Goal: Register for event/course

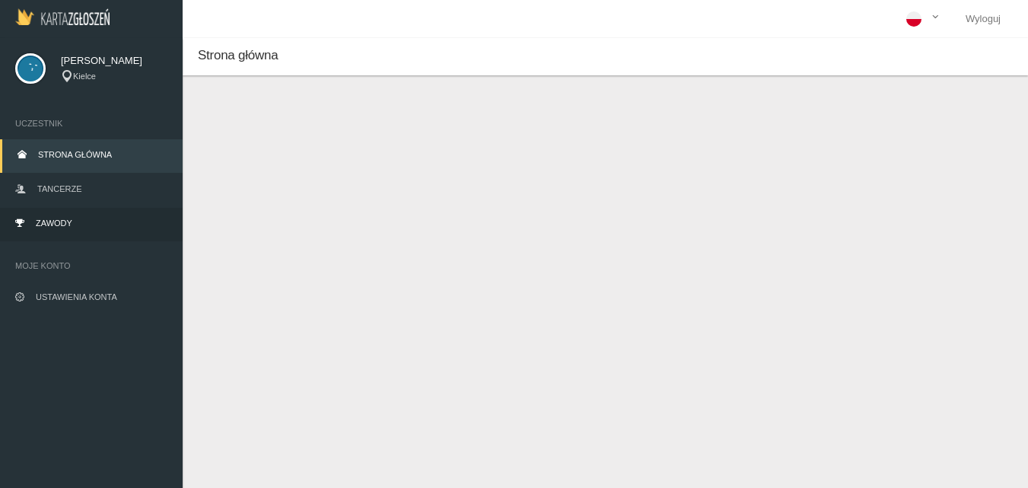
click at [40, 229] on link "Zawody" at bounding box center [91, 224] width 183 height 33
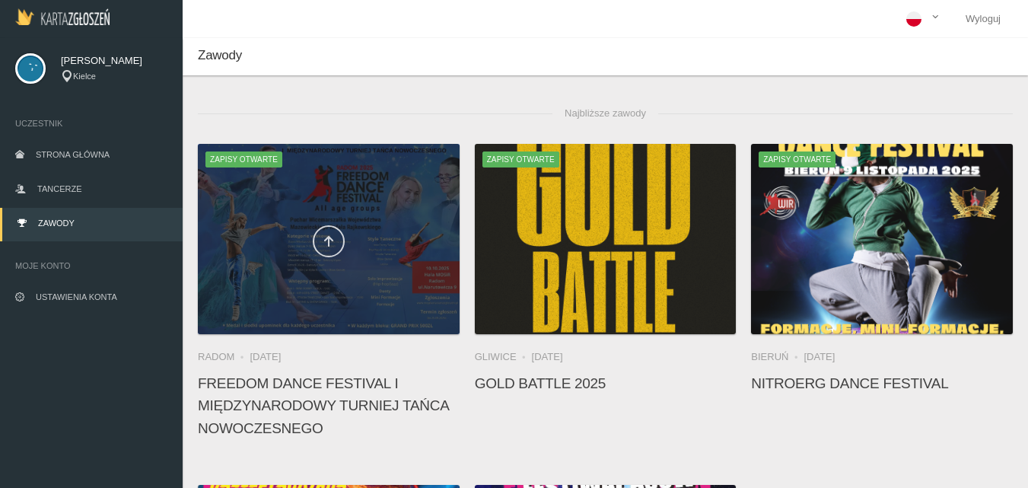
click at [326, 239] on icon at bounding box center [329, 241] width 12 height 12
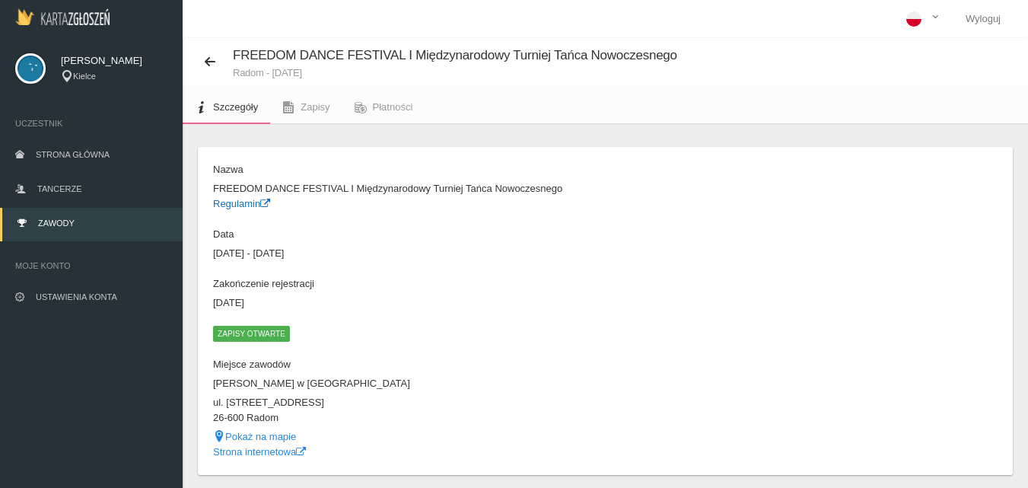
click at [231, 205] on link "Regulamin" at bounding box center [241, 203] width 57 height 11
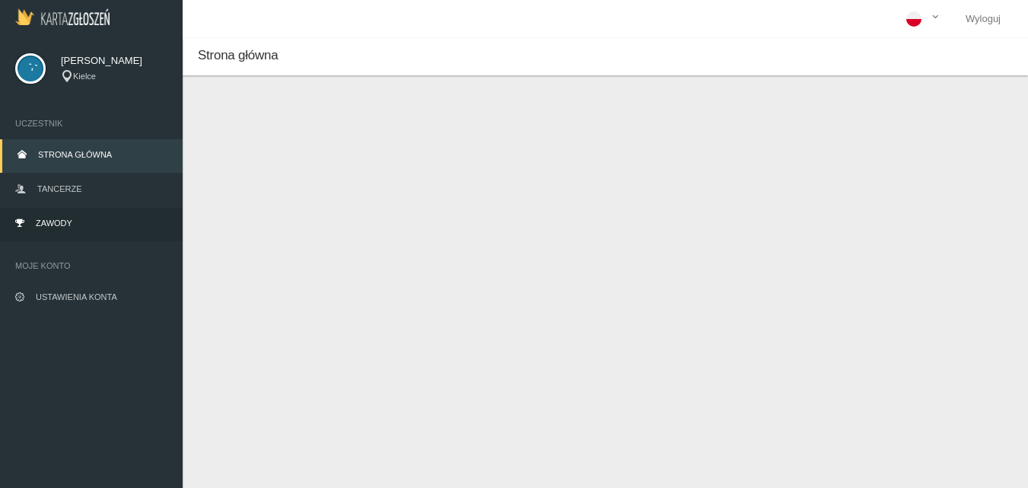
click at [65, 223] on span "Zawody" at bounding box center [54, 222] width 37 height 9
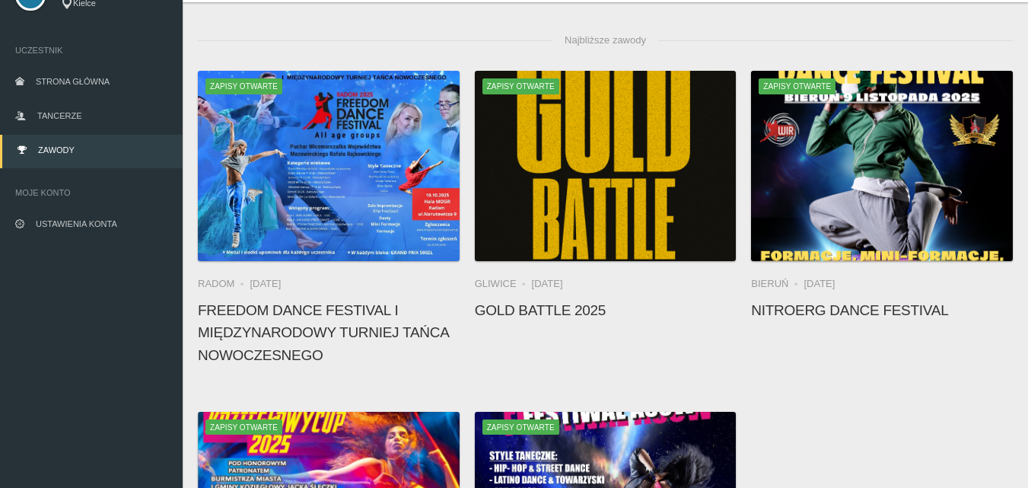
scroll to position [152, 0]
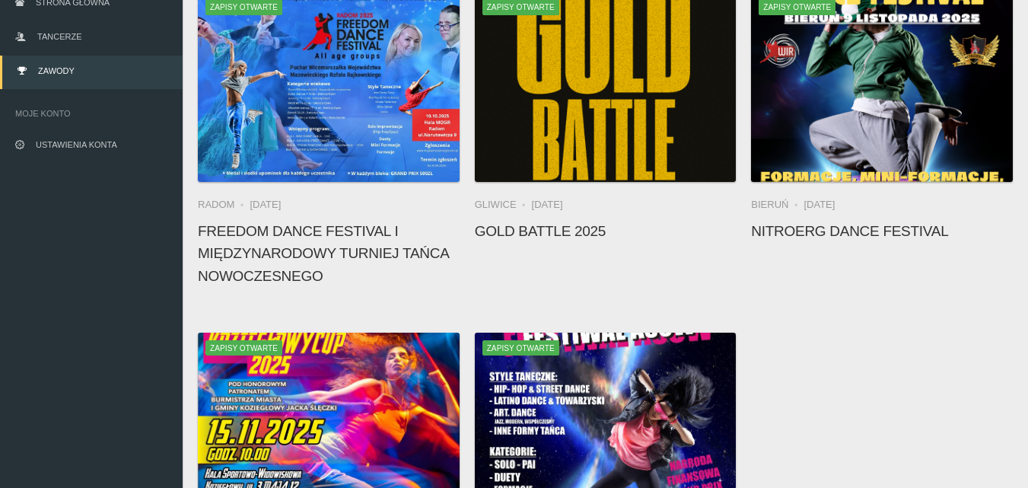
click at [261, 246] on h4 "FREEDOM DANCE FESTIVAL I Międzynarodowy Turniej Tańca Nowoczesnego" at bounding box center [329, 253] width 262 height 67
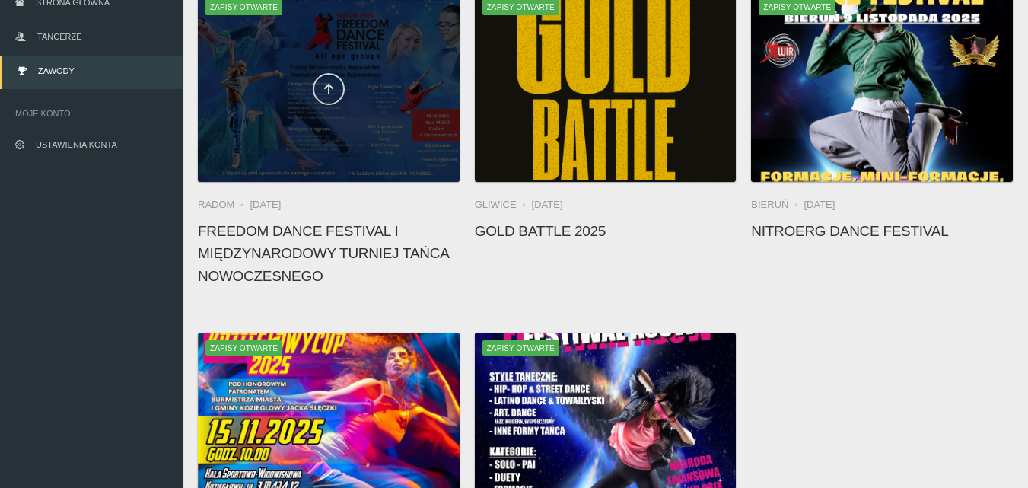
click at [328, 87] on icon at bounding box center [329, 89] width 12 height 12
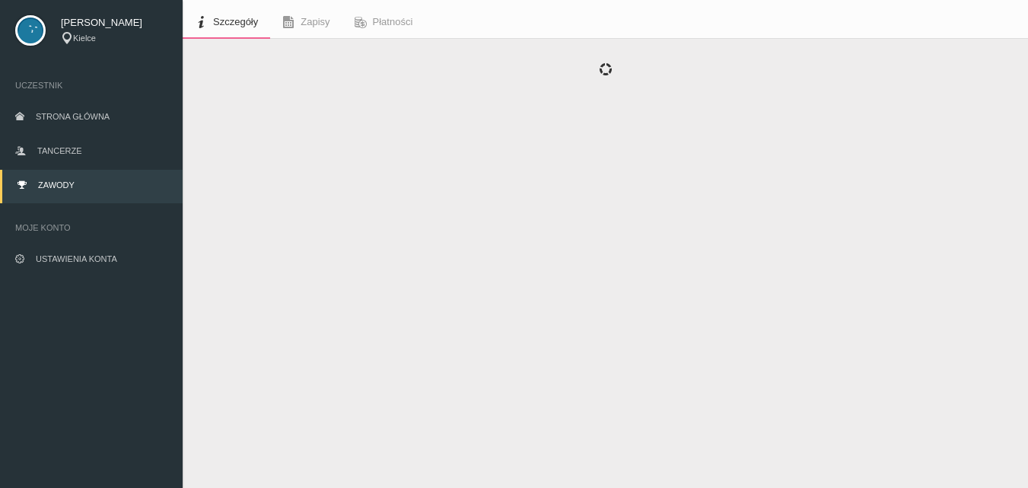
scroll to position [48, 0]
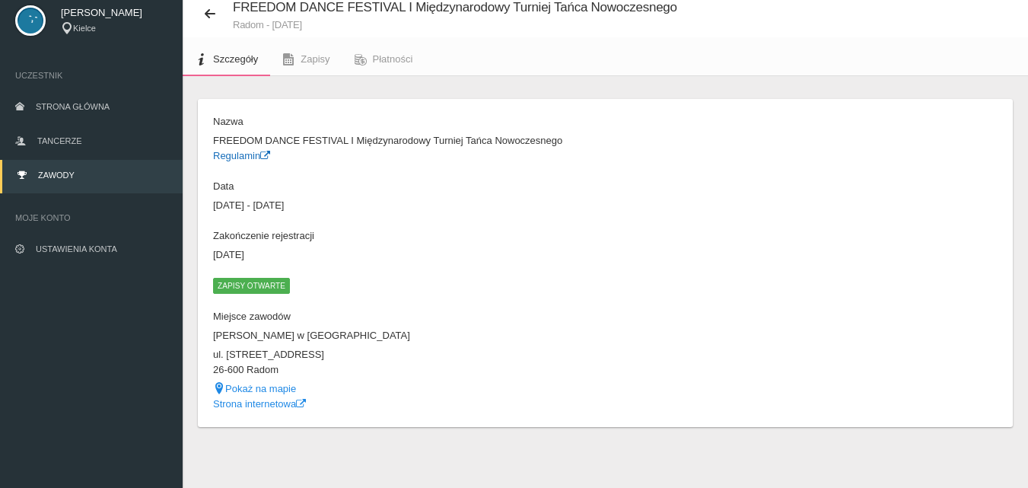
click at [241, 157] on link "Regulamin" at bounding box center [241, 155] width 57 height 11
